Goal: Check status: Check status

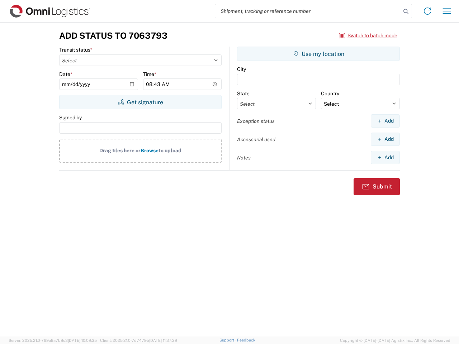
click at [308, 11] on input "search" at bounding box center [308, 11] width 186 height 14
click at [406, 11] on icon at bounding box center [406, 11] width 10 height 10
click at [427, 11] on icon at bounding box center [427, 10] width 11 height 11
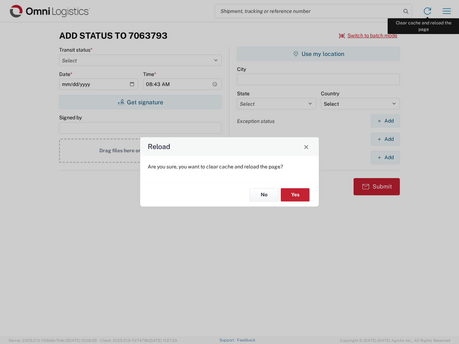
click at [447, 11] on div "Reload Are you sure, you want to clear cache and reload the page? No Yes" at bounding box center [229, 172] width 459 height 344
click at [368, 35] on div "Reload Are you sure, you want to clear cache and reload the page? No Yes" at bounding box center [229, 172] width 459 height 344
click at [140, 102] on div "Reload Are you sure, you want to clear cache and reload the page? No Yes" at bounding box center [229, 172] width 459 height 344
click at [318, 54] on div "Reload Are you sure, you want to clear cache and reload the page? No Yes" at bounding box center [229, 172] width 459 height 344
click at [385, 121] on div "Reload Are you sure, you want to clear cache and reload the page? No Yes" at bounding box center [229, 172] width 459 height 344
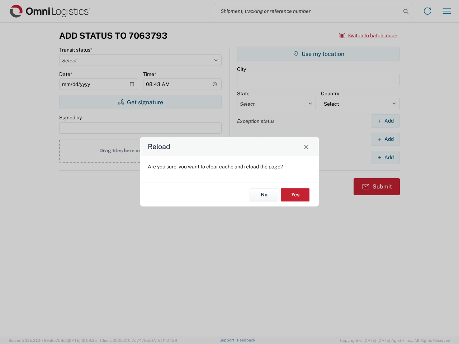
click at [385, 139] on div "Reload Are you sure, you want to clear cache and reload the page? No Yes" at bounding box center [229, 172] width 459 height 344
click at [385, 157] on div "Reload Are you sure, you want to clear cache and reload the page? No Yes" at bounding box center [229, 172] width 459 height 344
